Goal: Task Accomplishment & Management: Use online tool/utility

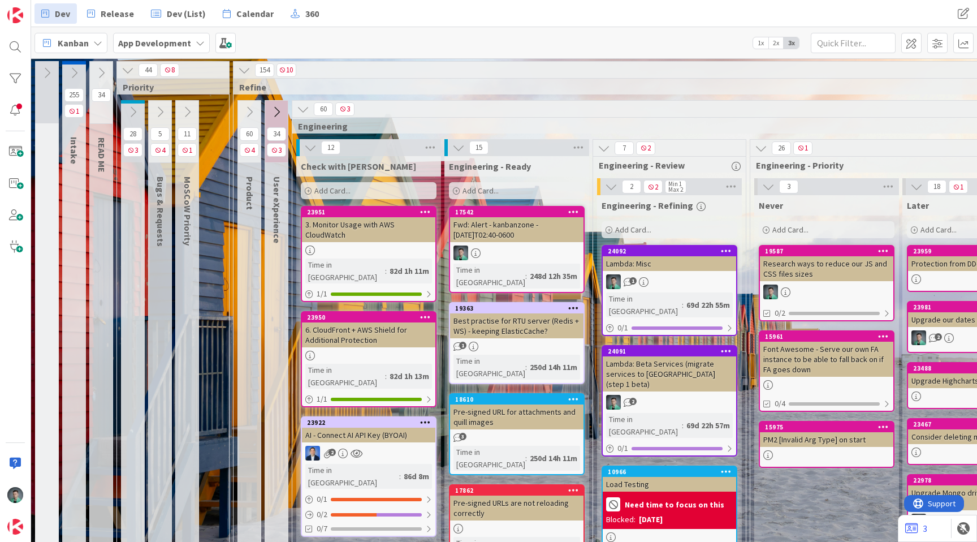
click at [426, 211] on icon at bounding box center [425, 212] width 11 height 8
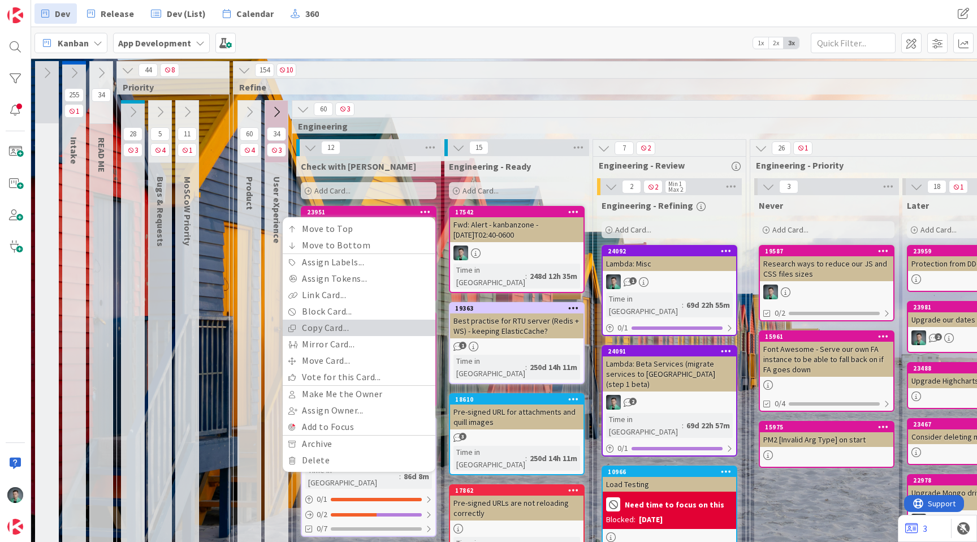
click at [344, 327] on link "Copy Card..." at bounding box center [359, 327] width 153 height 16
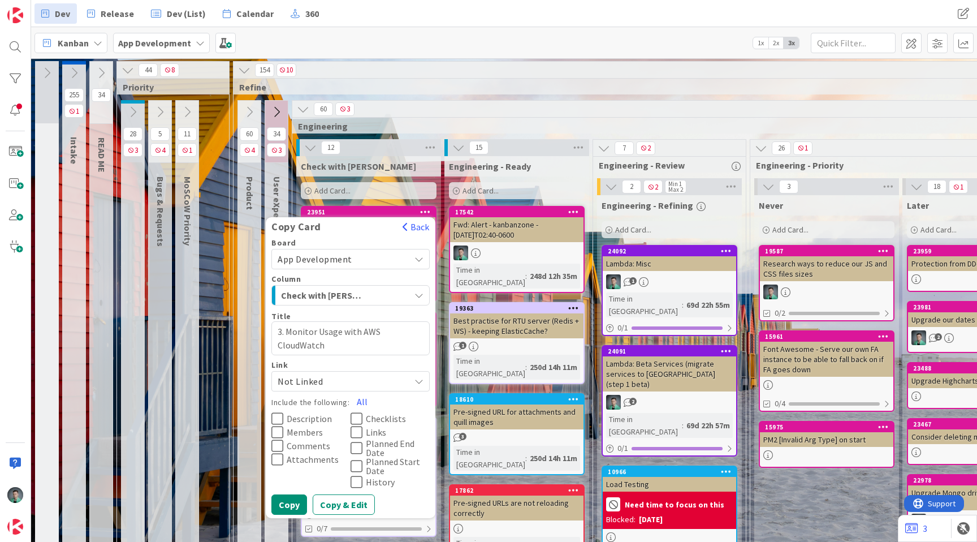
drag, startPoint x: 305, startPoint y: 331, endPoint x: 325, endPoint y: 341, distance: 22.0
click at [325, 341] on textarea "3. Monitor Usage with AWS CloudWatch" at bounding box center [350, 338] width 158 height 34
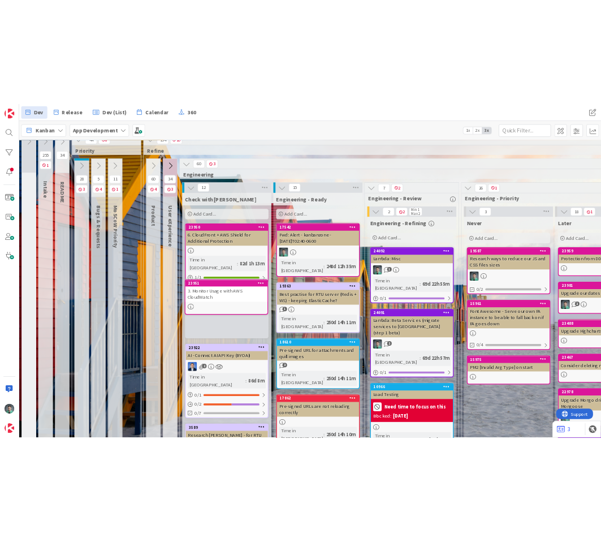
scroll to position [14, 0]
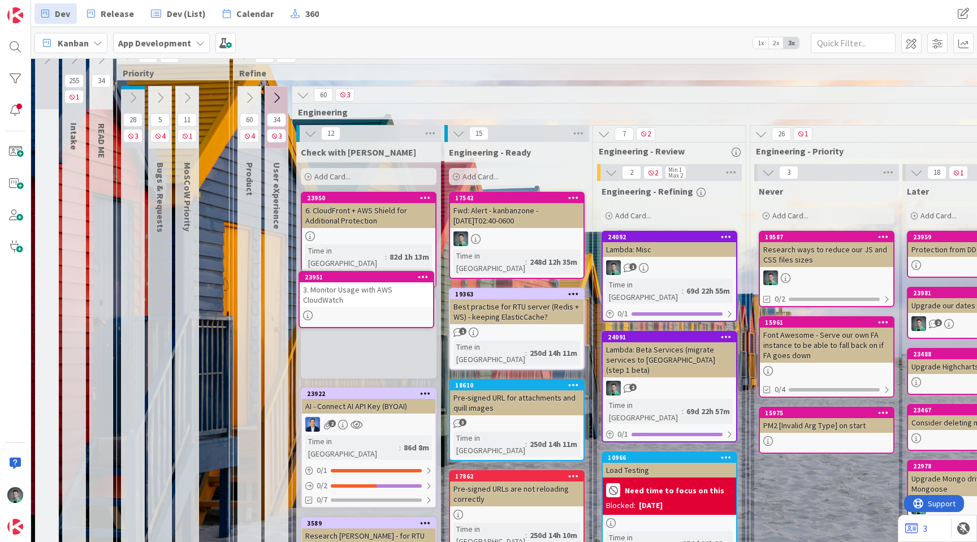
type textarea "x"
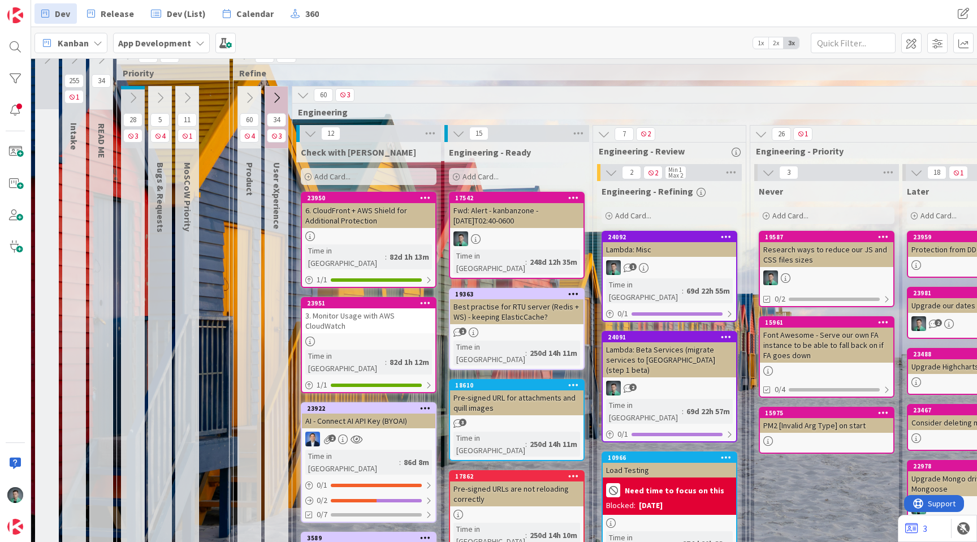
click at [424, 299] on icon at bounding box center [425, 303] width 11 height 8
click at [428, 299] on icon at bounding box center [425, 303] width 11 height 8
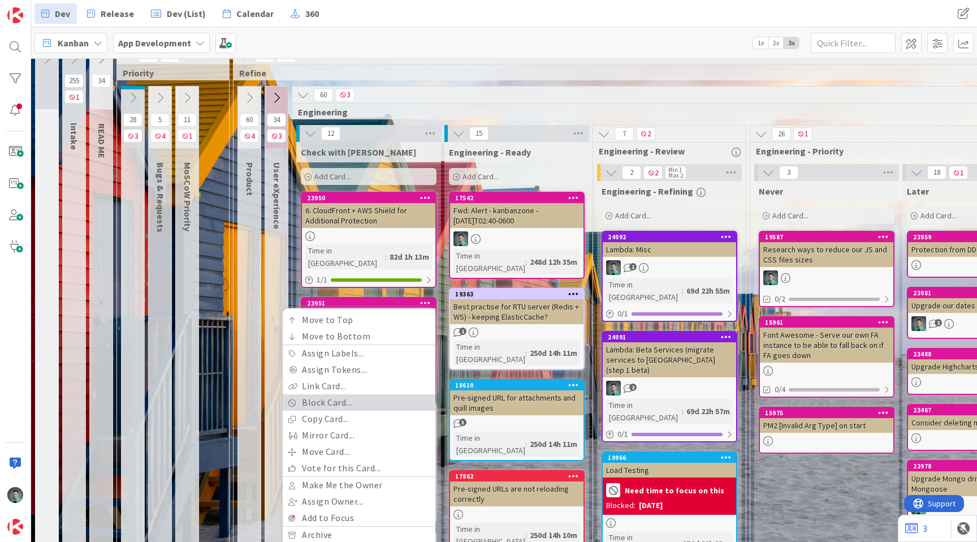
click at [370, 394] on link "Block Card..." at bounding box center [359, 402] width 153 height 16
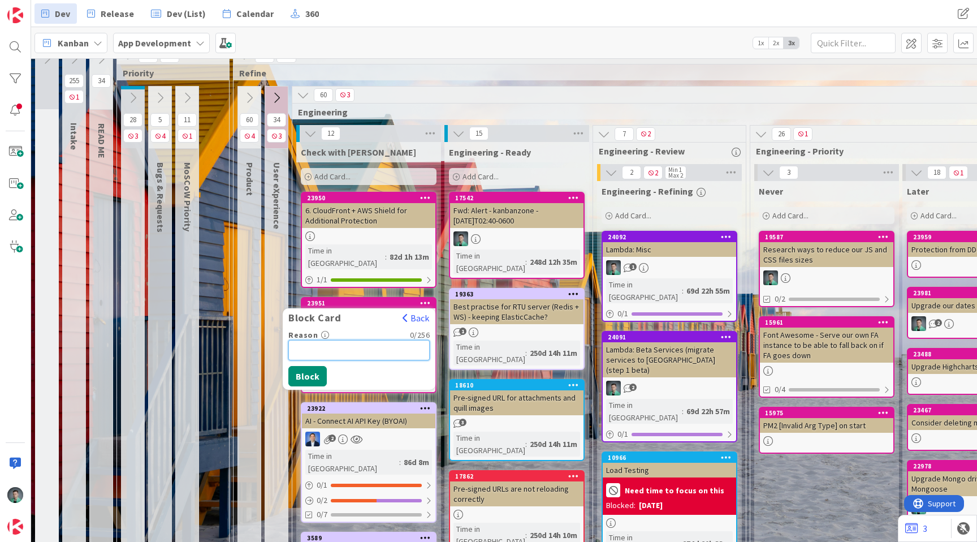
click at [377, 340] on input "Reason" at bounding box center [358, 350] width 141 height 20
type input "asdfasdfasdf"
click at [329, 340] on input "asdfasdfasdf" at bounding box center [358, 350] width 141 height 20
drag, startPoint x: 329, startPoint y: 338, endPoint x: 720, endPoint y: 11, distance: 509.9
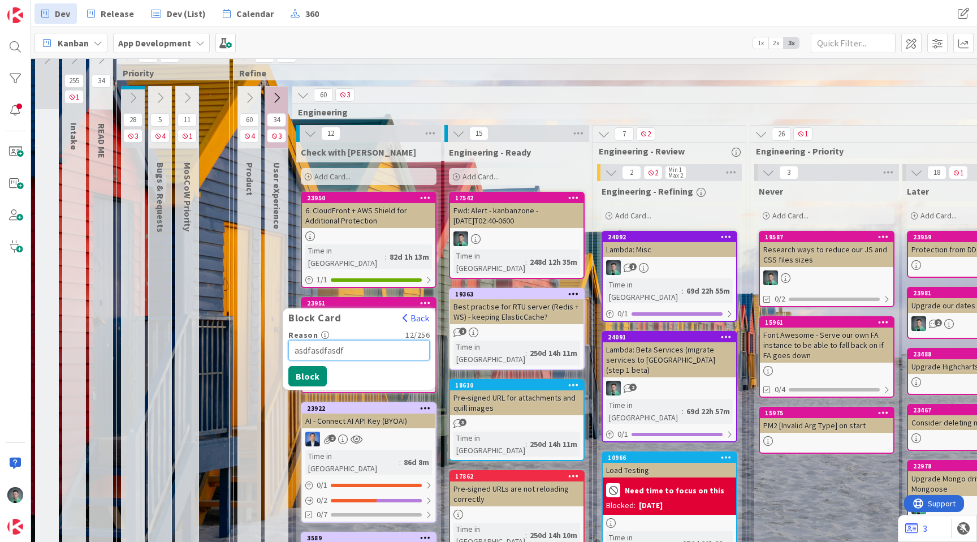
click at [323, 340] on input "asdfasdfasdf" at bounding box center [358, 350] width 141 height 20
click at [356, 340] on input "asdfasdfasdf" at bounding box center [358, 350] width 141 height 20
